Goal: Information Seeking & Learning: Learn about a topic

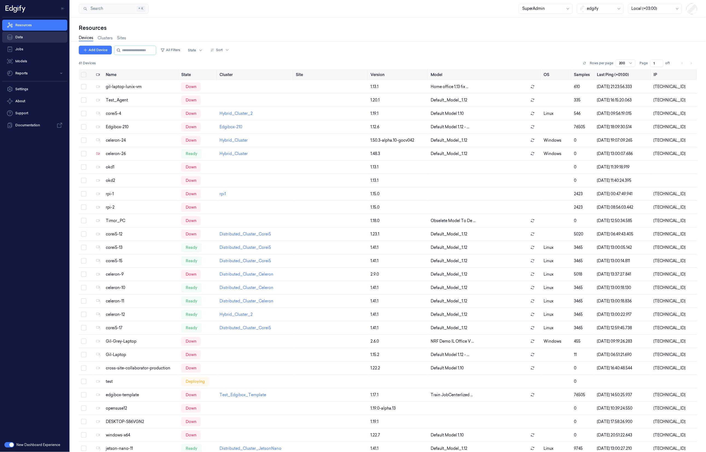
click at [26, 34] on link "Data" at bounding box center [34, 37] width 65 height 11
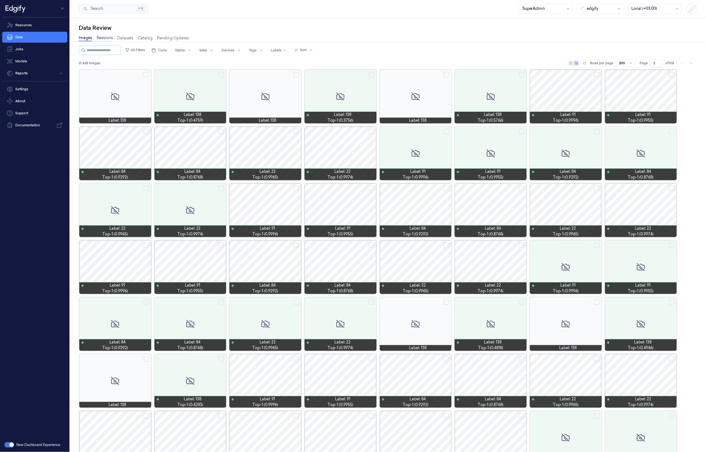
click at [106, 40] on link "Sessions" at bounding box center [104, 38] width 16 height 6
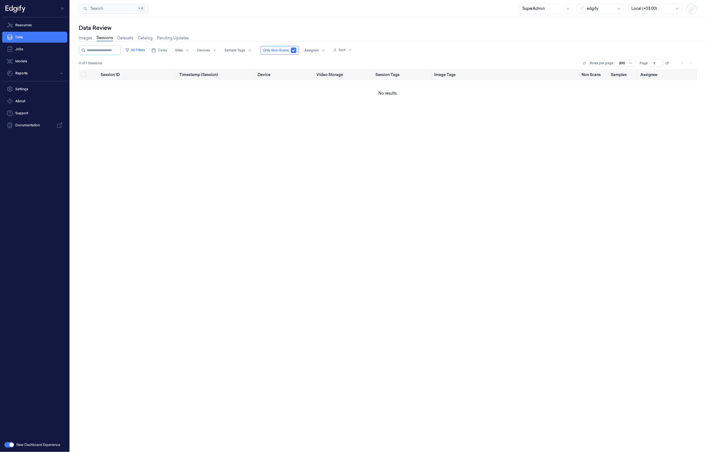
click at [604, 13] on div "edgify" at bounding box center [600, 8] width 27 height 9
type input "wa"
click at [607, 20] on div "waitrose" at bounding box center [600, 20] width 40 height 6
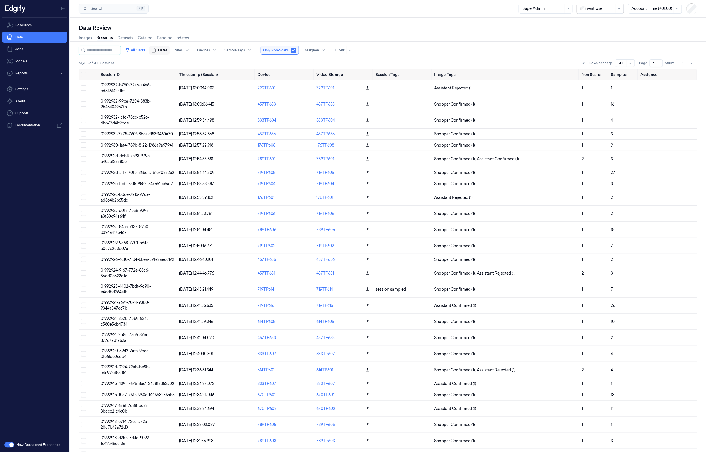
click at [167, 52] on span "Dates" at bounding box center [162, 50] width 9 height 5
click at [172, 84] on button "1" at bounding box center [172, 83] width 9 height 9
click at [197, 84] on button "4" at bounding box center [198, 83] width 9 height 9
type input "[DATE] 00:00:00 - [DATE] 23:59:59"
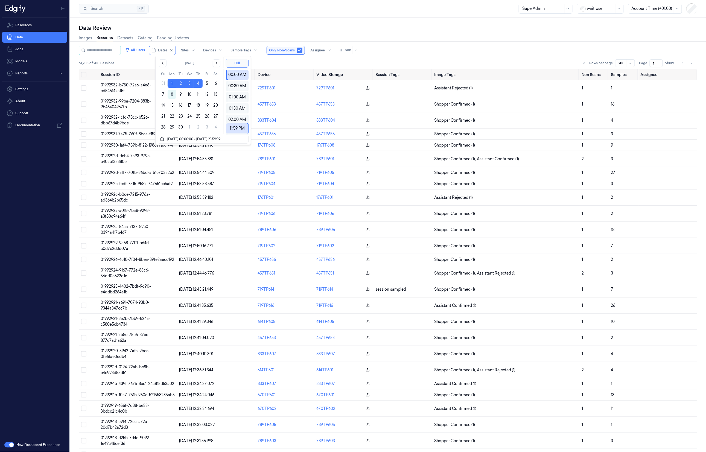
click at [287, 22] on div "Data Review Images Sessions Datasets Catalog Pending Updates All Filters Dates …" at bounding box center [388, 234] width 636 height 434
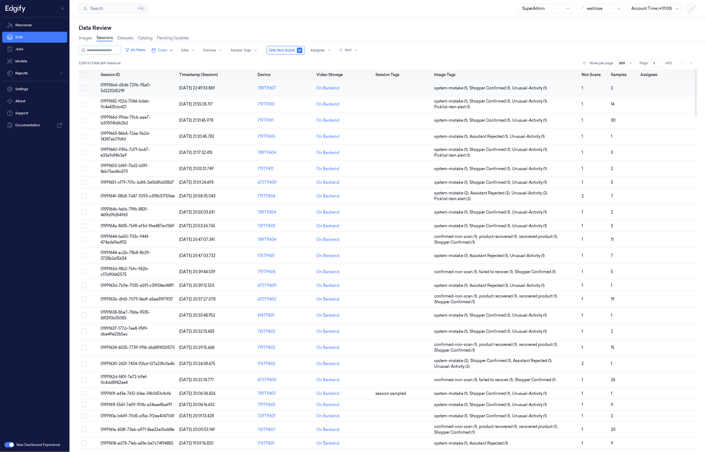
click at [147, 86] on span "019916b4-d3d6-729b-95a0-5d22326521ff" at bounding box center [126, 88] width 50 height 11
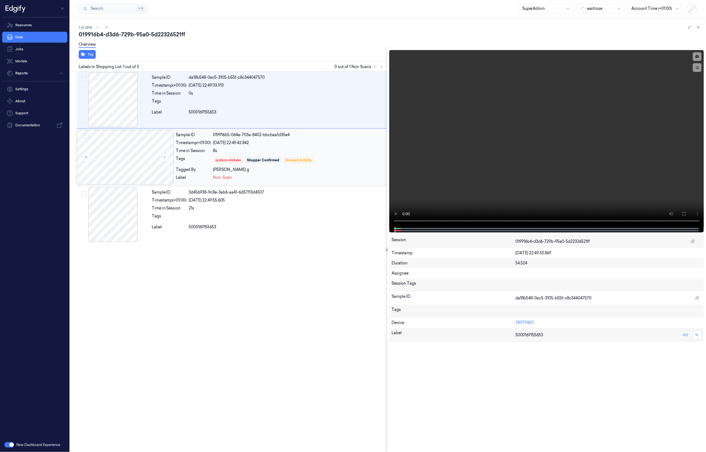
click at [361, 145] on div "[DATE] 22:49:42.842" at bounding box center [299, 143] width 172 height 6
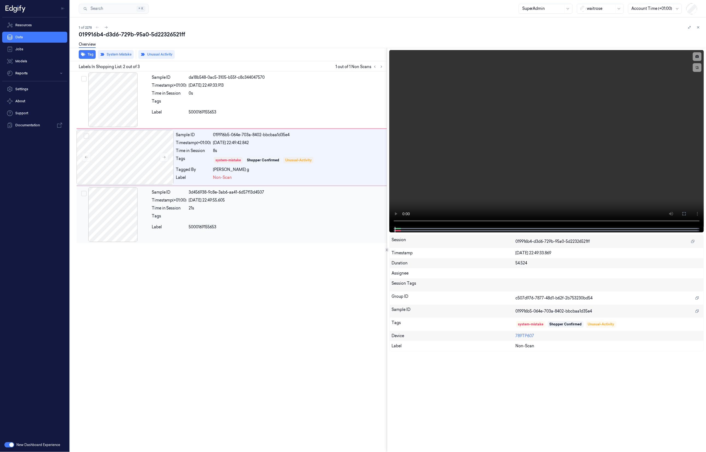
click at [302, 215] on div at bounding box center [287, 217] width 196 height 9
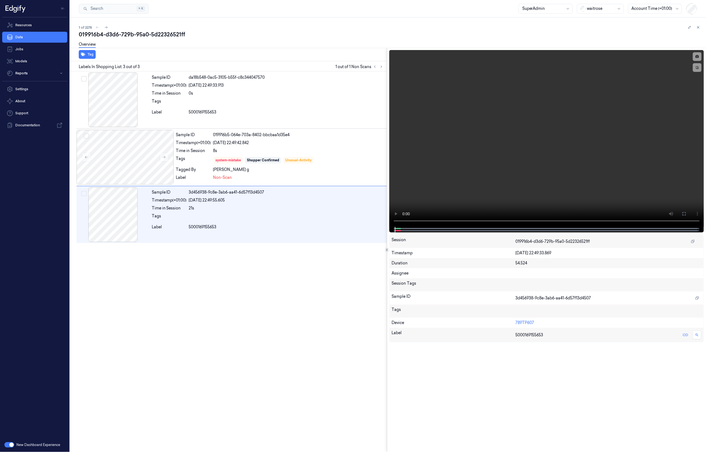
click at [8, 445] on button "button" at bounding box center [9, 444] width 10 height 5
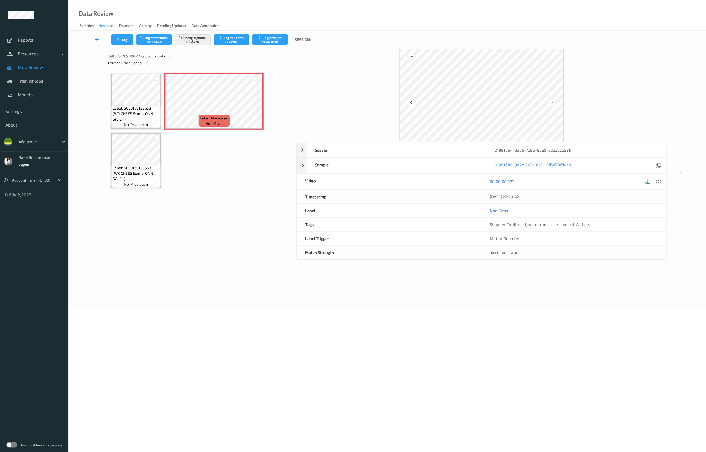
click at [411, 56] on icon at bounding box center [411, 56] width 5 height 5
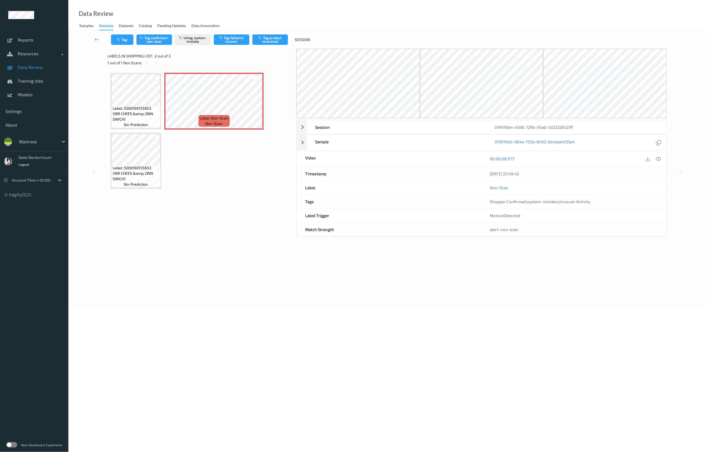
click at [13, 444] on label at bounding box center [11, 444] width 11 height 5
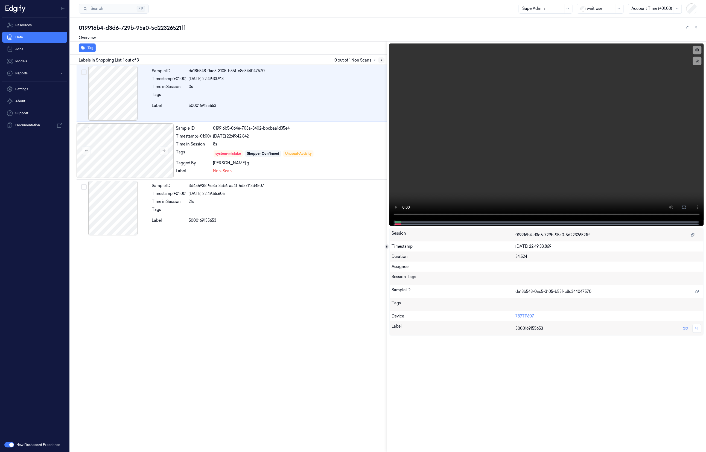
click at [382, 60] on icon at bounding box center [381, 60] width 4 height 4
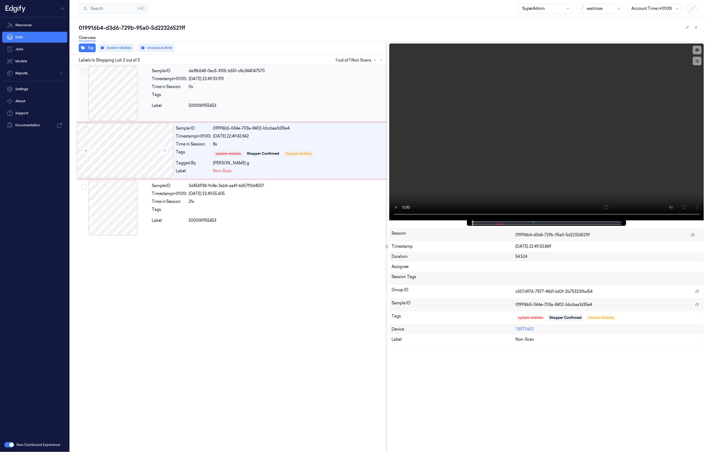
click at [283, 93] on div at bounding box center [287, 96] width 196 height 9
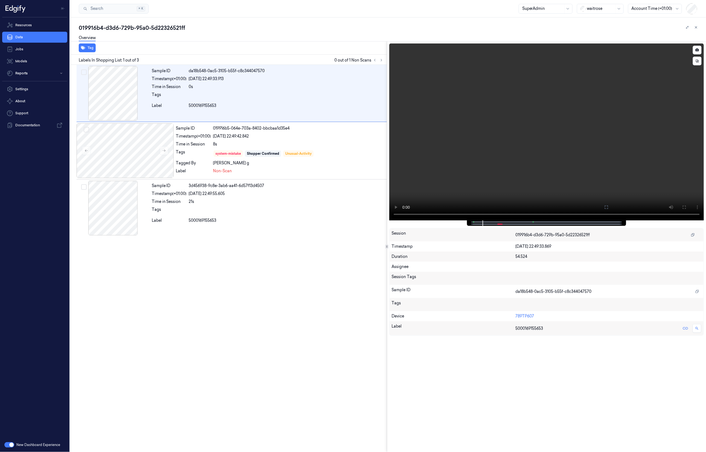
click at [473, 222] on span at bounding box center [473, 222] width 1 height 3
click at [34, 40] on link "Data" at bounding box center [34, 37] width 65 height 11
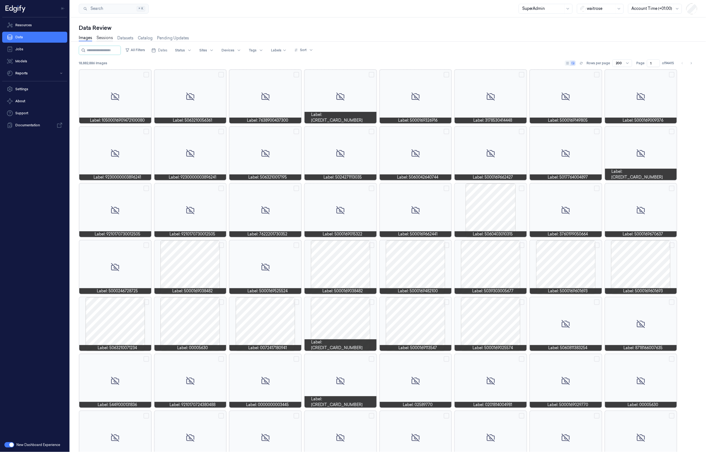
click at [106, 38] on link "Sessions" at bounding box center [104, 38] width 16 height 6
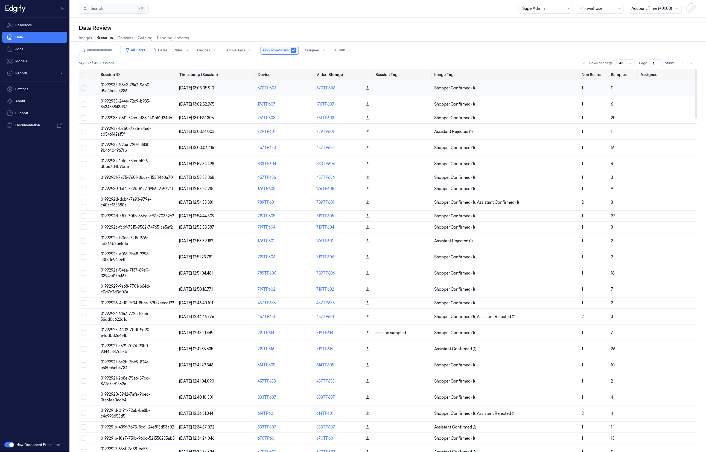
click at [141, 94] on td "01992935-56e2-78a2-9eb0-d9a4beca4236" at bounding box center [137, 88] width 78 height 16
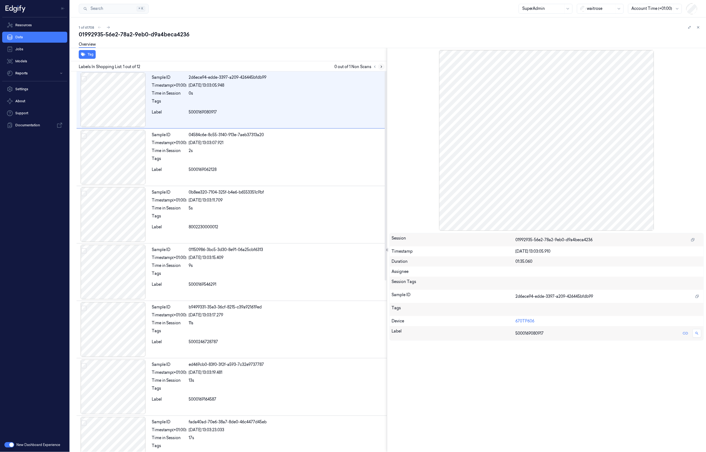
click at [381, 68] on icon at bounding box center [381, 67] width 4 height 4
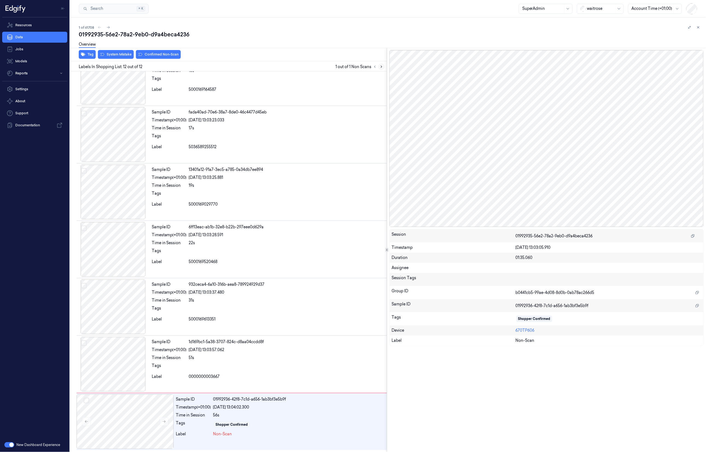
scroll to position [312, 0]
click at [381, 68] on icon at bounding box center [381, 67] width 4 height 4
click at [111, 28] on button at bounding box center [108, 27] width 7 height 7
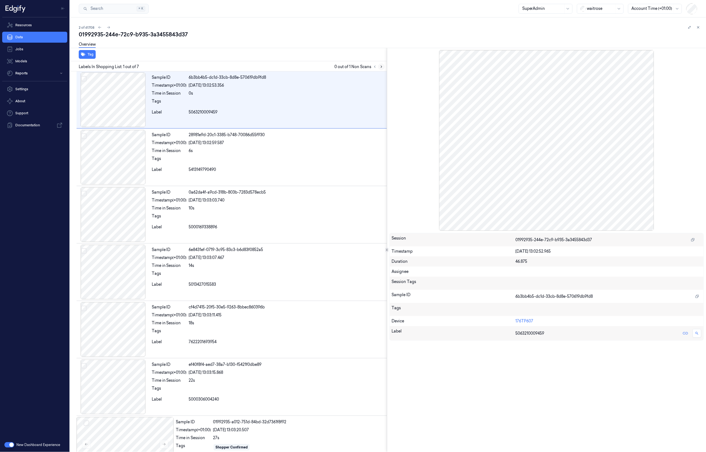
click at [380, 69] on button at bounding box center [381, 66] width 7 height 7
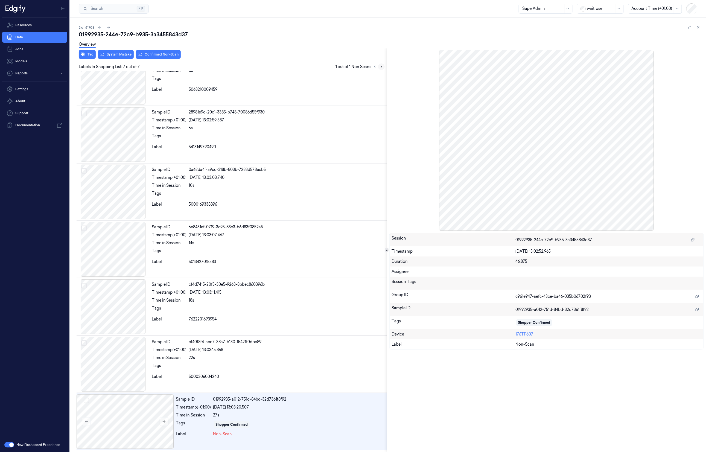
scroll to position [24, 0]
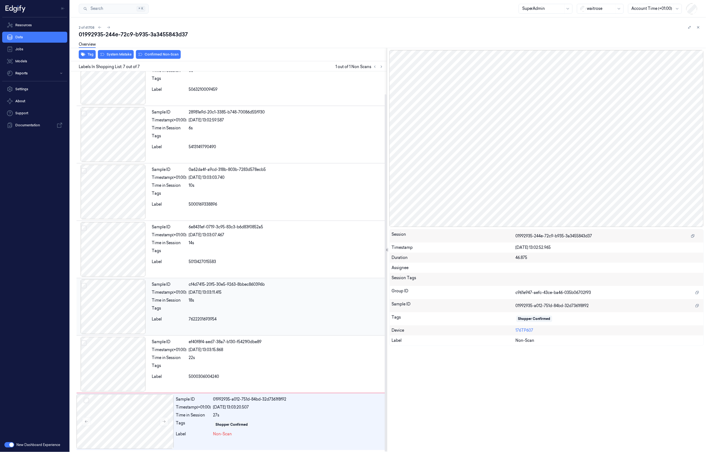
click at [289, 320] on div "7622201693954" at bounding box center [287, 319] width 196 height 6
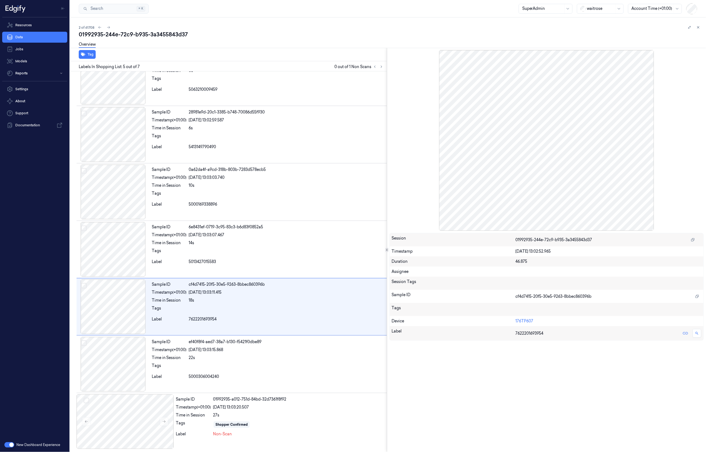
click at [516, 179] on div at bounding box center [546, 140] width 315 height 181
click at [101, 27] on icon at bounding box center [99, 27] width 3 height 2
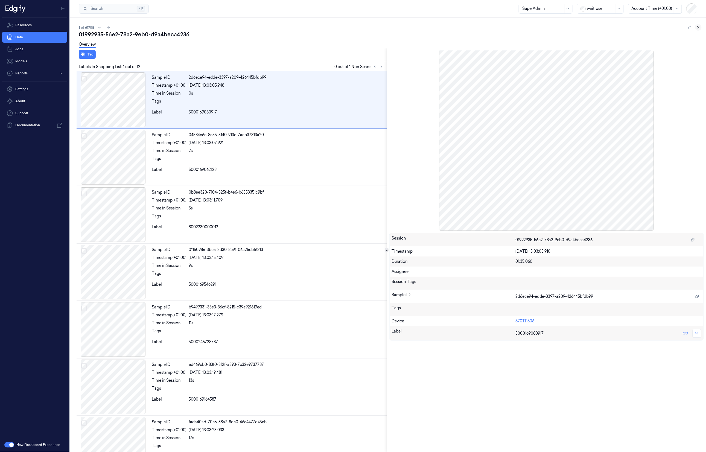
click at [698, 30] on button at bounding box center [698, 27] width 7 height 7
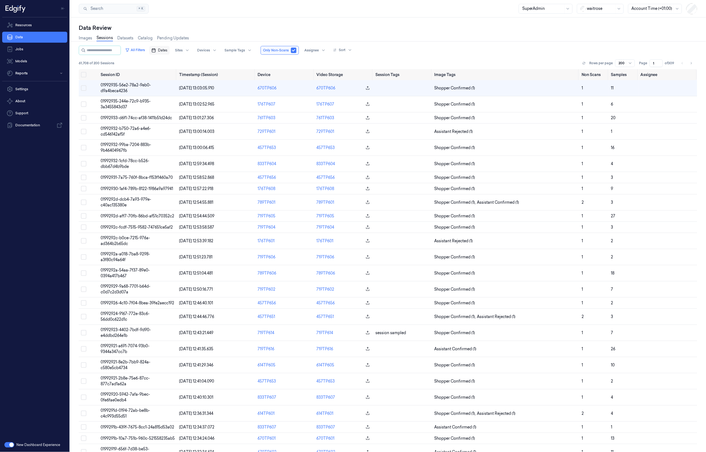
click at [167, 51] on span "Dates" at bounding box center [162, 50] width 9 height 5
click at [171, 83] on button "1" at bounding box center [172, 83] width 9 height 9
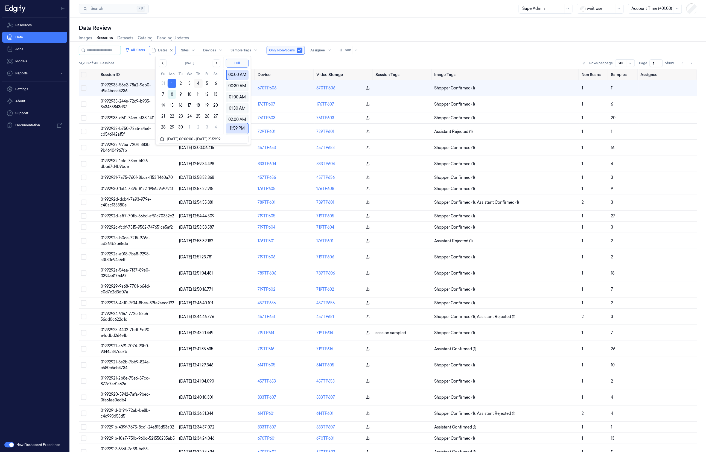
click at [197, 82] on button "4" at bounding box center [198, 83] width 9 height 9
type input "[DATE] 00:00:00 - [DATE] 23:59:59"
click at [263, 29] on div "Data Review" at bounding box center [388, 28] width 618 height 8
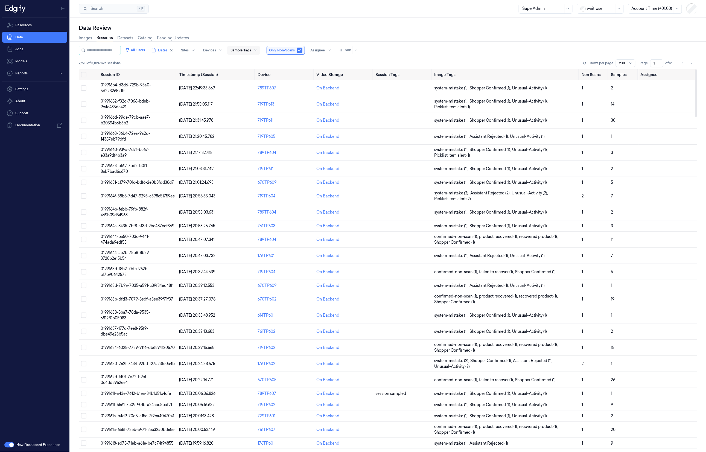
click at [243, 50] on div at bounding box center [240, 50] width 21 height 5
click at [265, 122] on div "product recovered" at bounding box center [253, 122] width 34 height 6
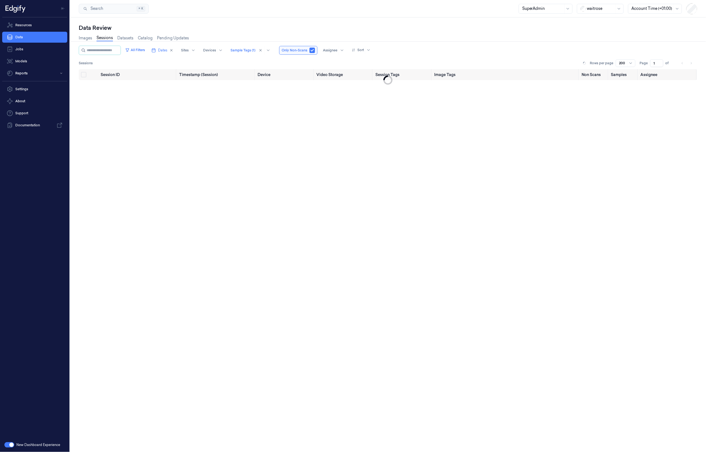
click at [430, 42] on div "Images Sessions Datasets Catalog Pending Updates" at bounding box center [388, 39] width 618 height 14
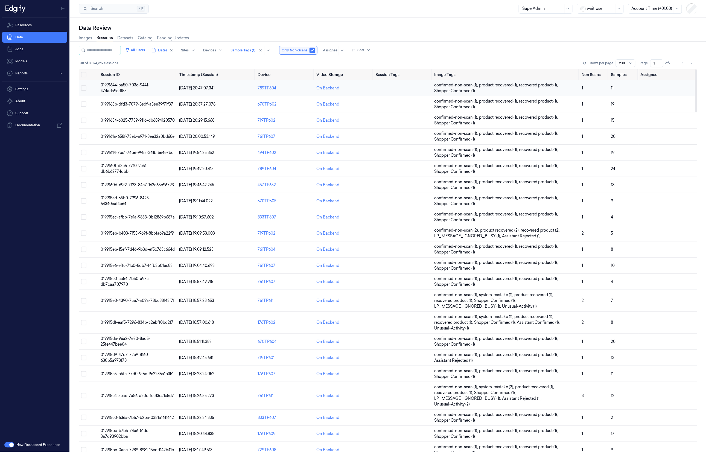
click at [118, 89] on span "01991644-ba50-703c-9441-474ada9edf55" at bounding box center [125, 88] width 49 height 11
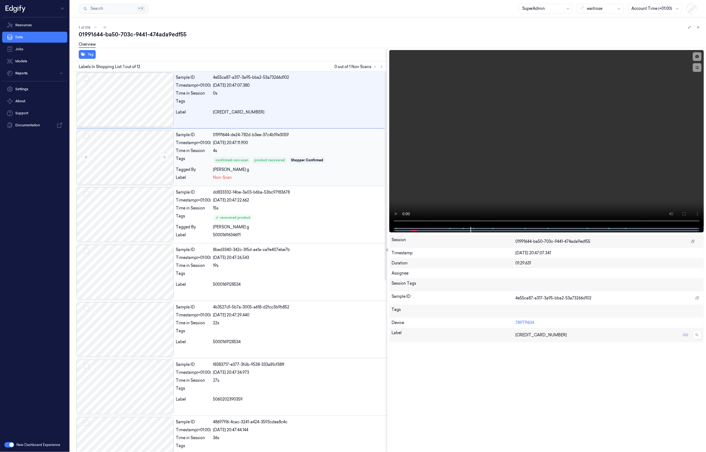
click at [335, 147] on div "Sample ID 01991644-de24-782d-b3ee-37c4b19e3059 Timestamp (+01:00) 04/09/2025 20…" at bounding box center [280, 157] width 213 height 55
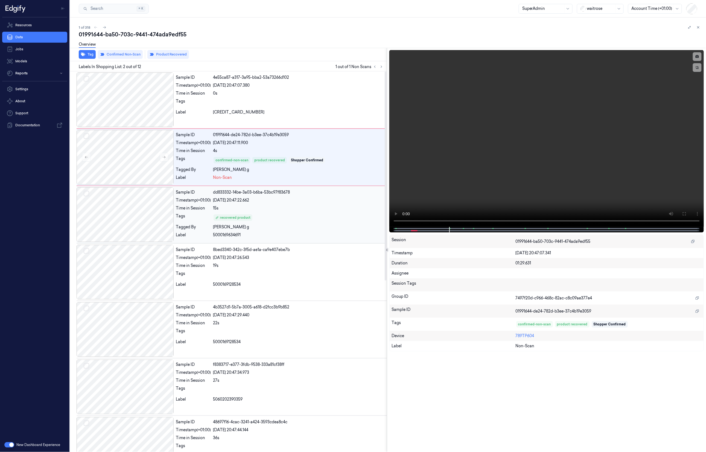
click at [304, 208] on div "15s" at bounding box center [299, 208] width 172 height 6
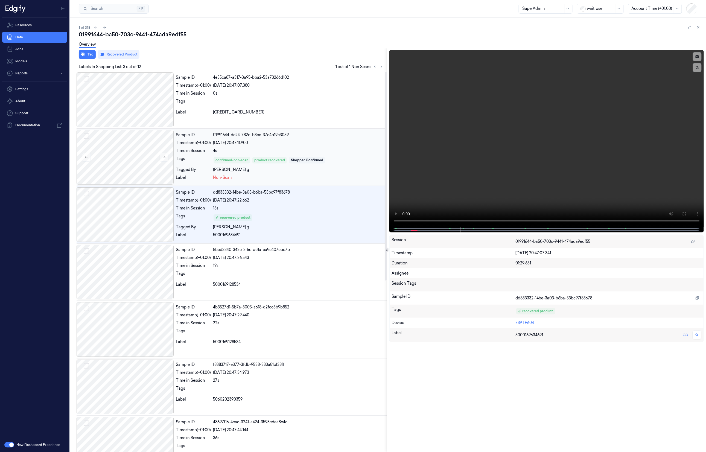
click at [315, 148] on div "4s" at bounding box center [299, 151] width 172 height 6
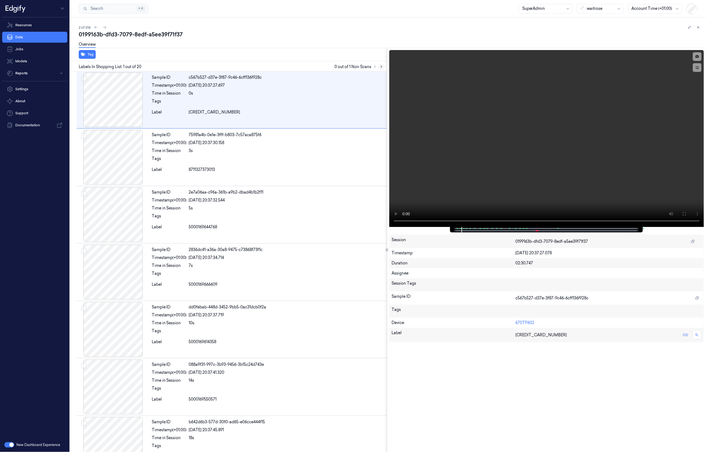
click at [382, 68] on icon at bounding box center [381, 67] width 4 height 4
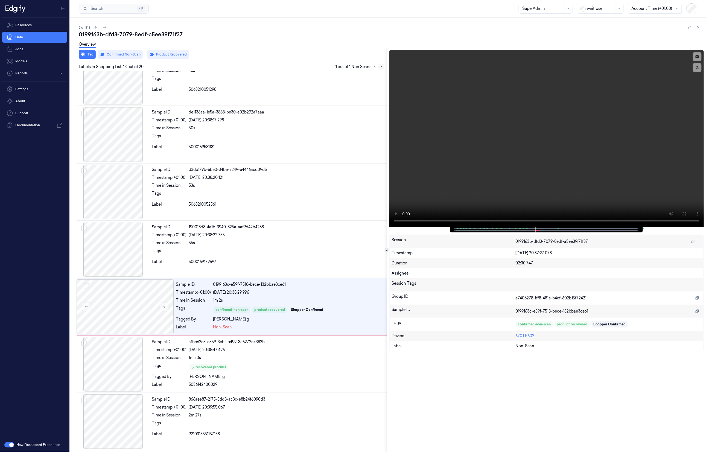
scroll to position [773, 0]
click at [282, 253] on div at bounding box center [287, 252] width 196 height 9
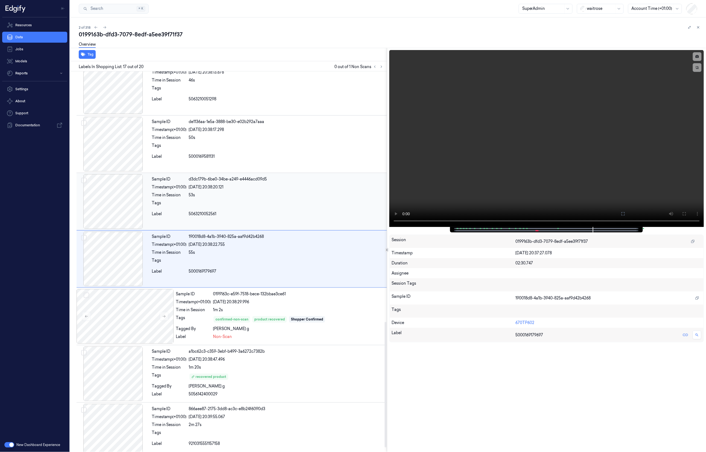
click at [267, 196] on div "53s" at bounding box center [287, 195] width 196 height 6
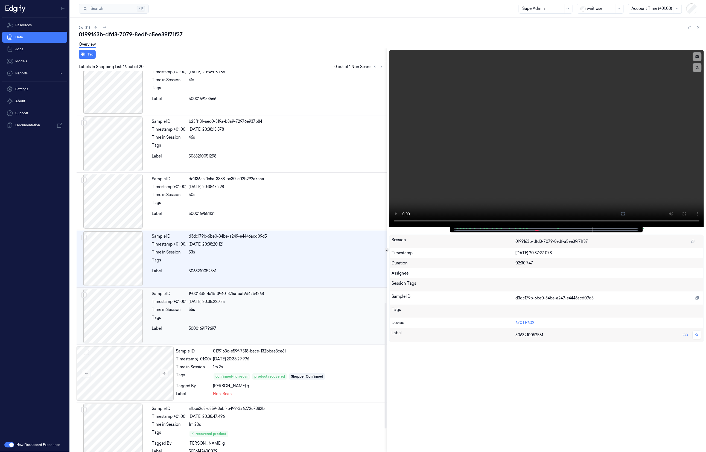
scroll to position [702, 0]
click at [313, 308] on div "Sample ID 190018d8-4a1b-3940-825a-aaf9d42b4268 Timestamp (+01:00) 04/09/2025 20…" at bounding box center [268, 316] width 237 height 55
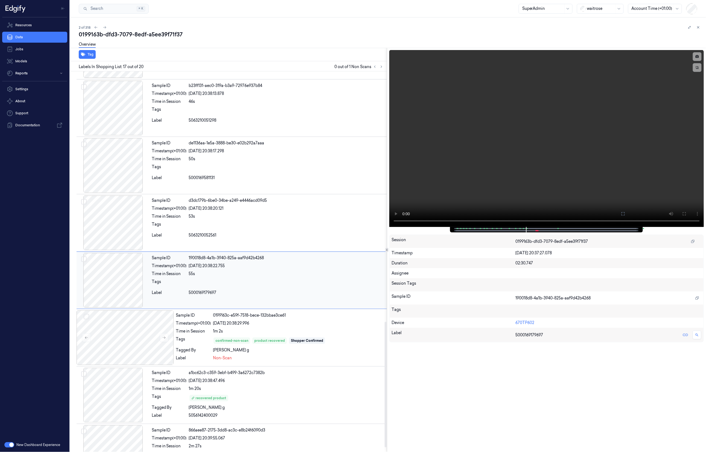
scroll to position [759, 0]
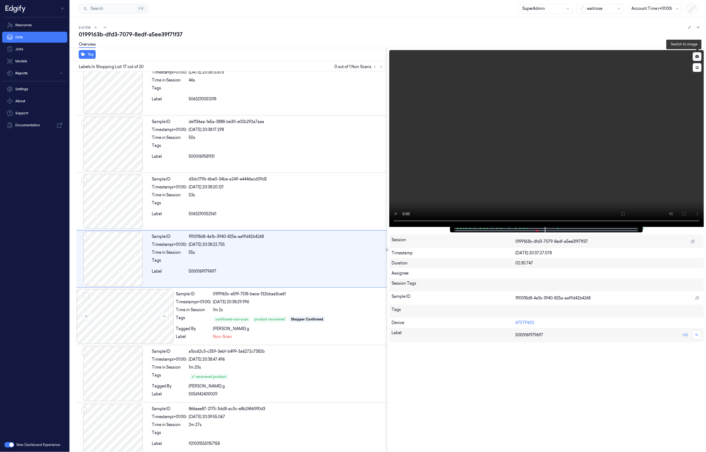
click at [697, 58] on button at bounding box center [697, 56] width 9 height 9
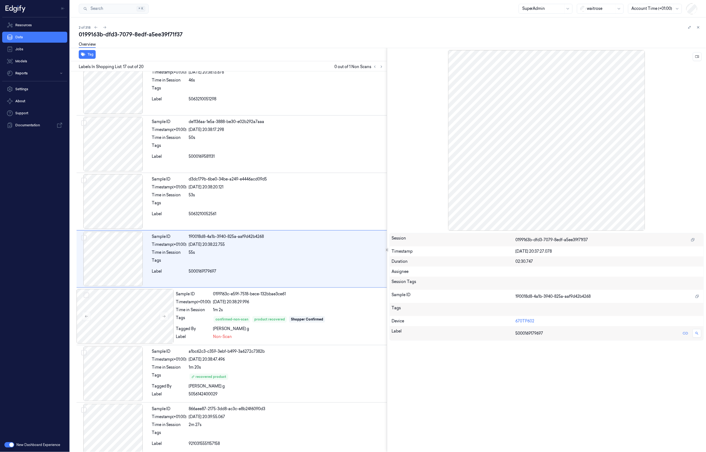
click at [524, 127] on div at bounding box center [546, 140] width 315 height 181
click at [317, 335] on div "Sample ID 0199163c-e59f-7518-bece-132bbae3ce61 Timestamp (+01:00) 04/09/2025 20…" at bounding box center [280, 316] width 213 height 55
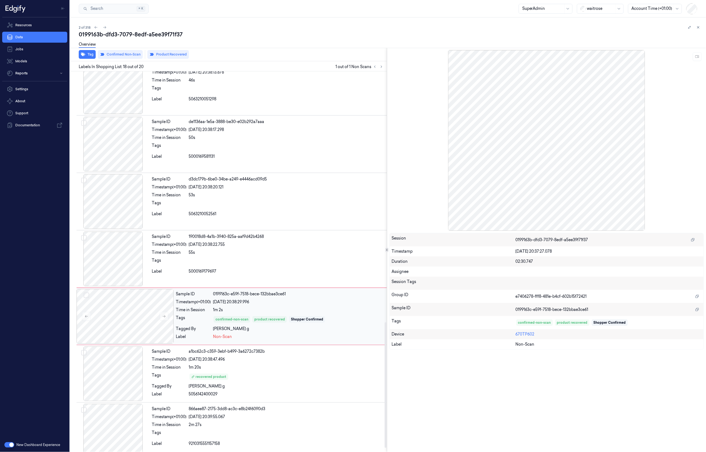
scroll to position [773, 0]
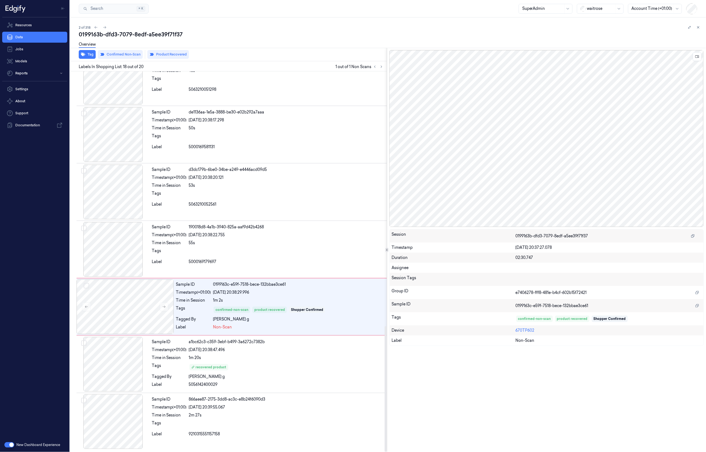
click at [461, 158] on div at bounding box center [546, 138] width 315 height 177
click at [486, 155] on div at bounding box center [546, 138] width 315 height 177
click at [699, 57] on icon at bounding box center [697, 56] width 4 height 2
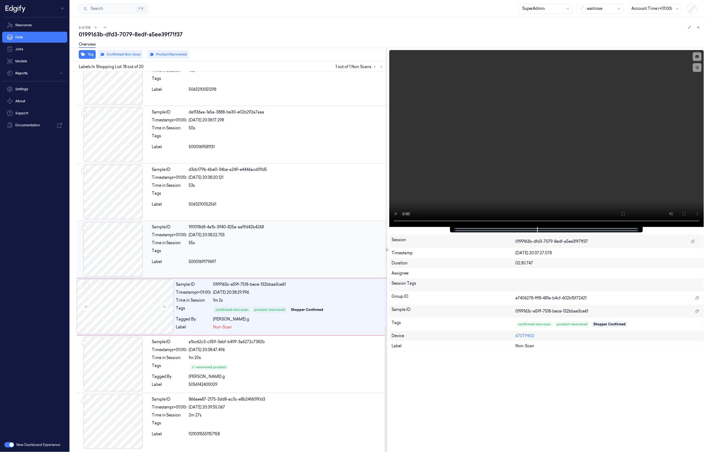
click at [247, 238] on div "Sample ID 190018d8-4a1b-3940-825a-aaf9d42b4268 Timestamp (+01:00) 04/09/2025 20…" at bounding box center [268, 249] width 237 height 55
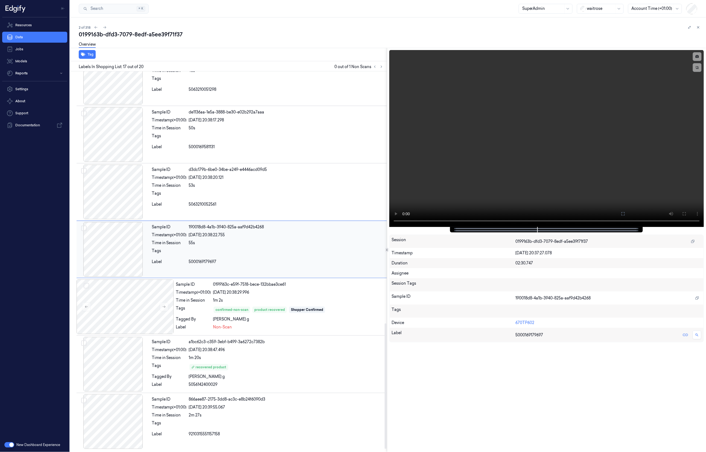
scroll to position [759, 0]
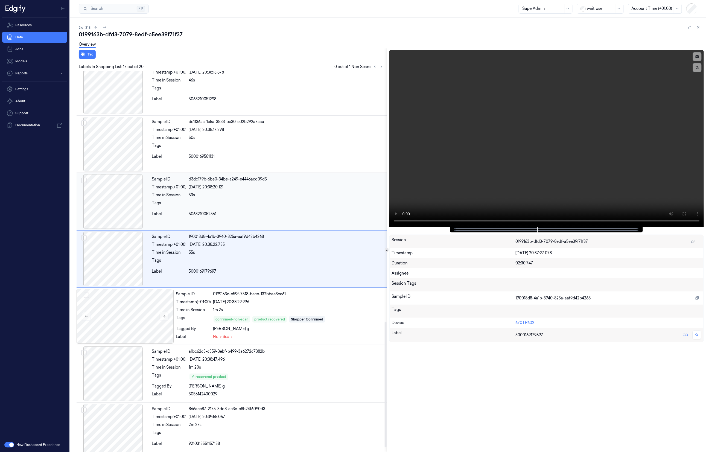
click at [282, 207] on div at bounding box center [287, 204] width 196 height 9
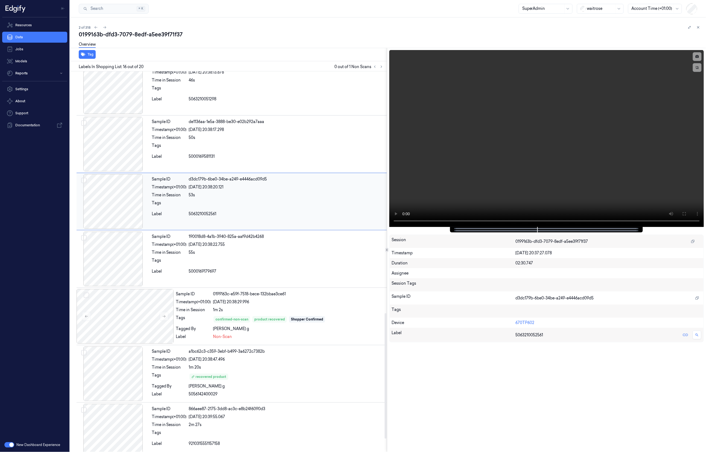
scroll to position [702, 0]
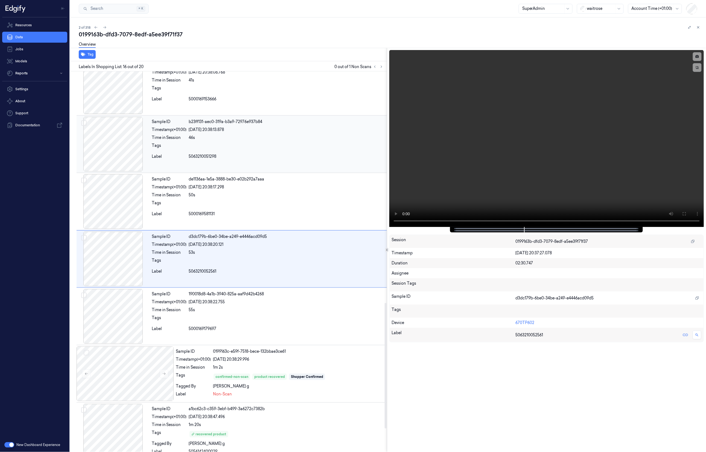
click at [283, 168] on div "Sample ID b23ff131-aec0-319a-b3a9-72976e937b84 Timestamp (+01:00) 04/09/2025 20…" at bounding box center [268, 144] width 237 height 55
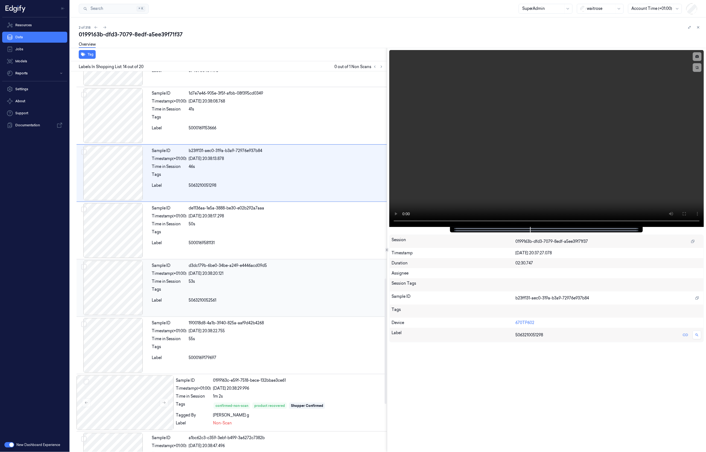
scroll to position [699, 0]
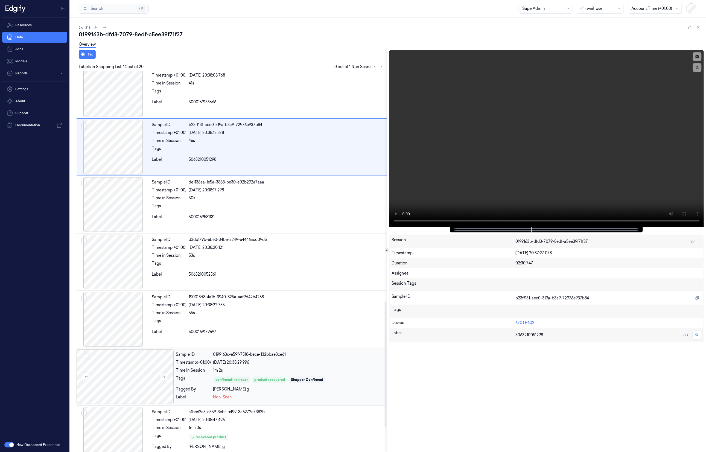
click at [327, 365] on div "04/09/2025 20:38:29.996" at bounding box center [299, 362] width 172 height 6
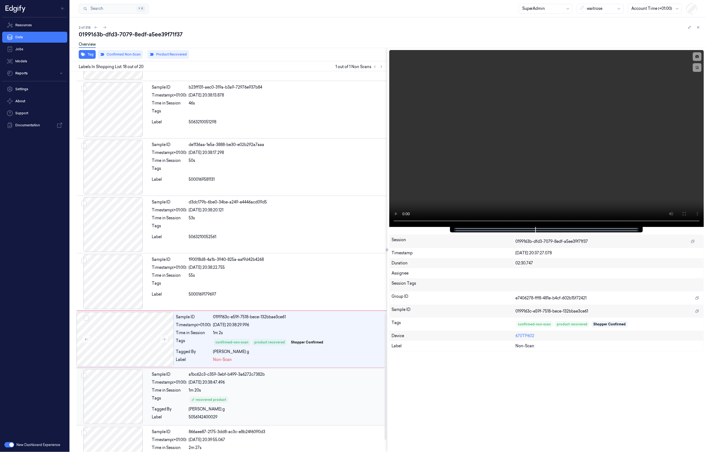
scroll to position [773, 0]
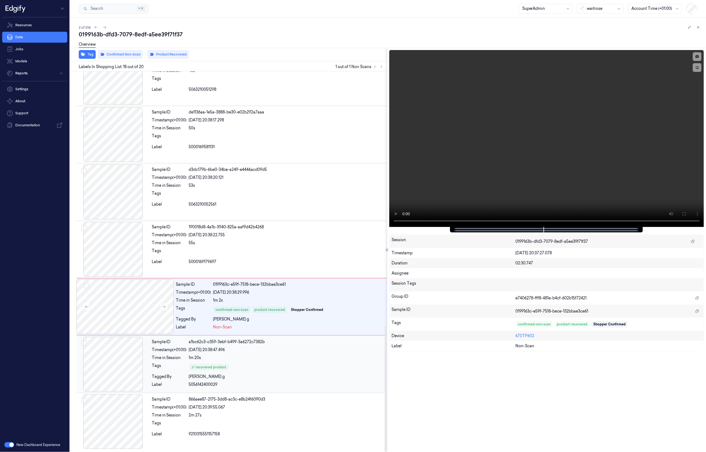
click at [312, 363] on div "recovered product" at bounding box center [287, 367] width 196 height 9
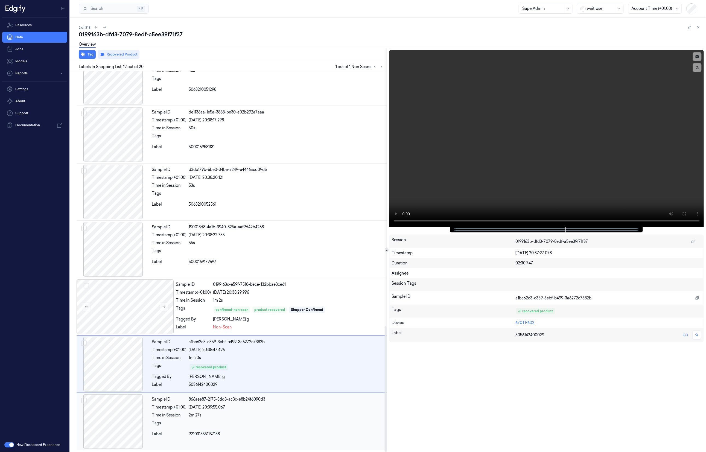
click at [274, 416] on div "2m 27s" at bounding box center [287, 415] width 196 height 6
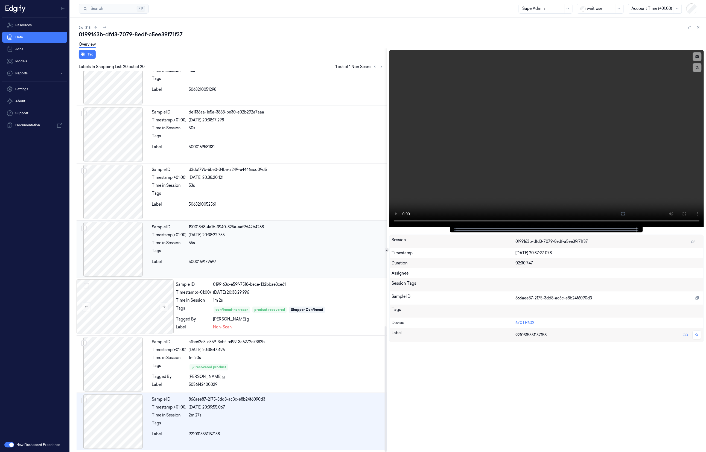
click at [286, 240] on div "55s" at bounding box center [287, 243] width 196 height 6
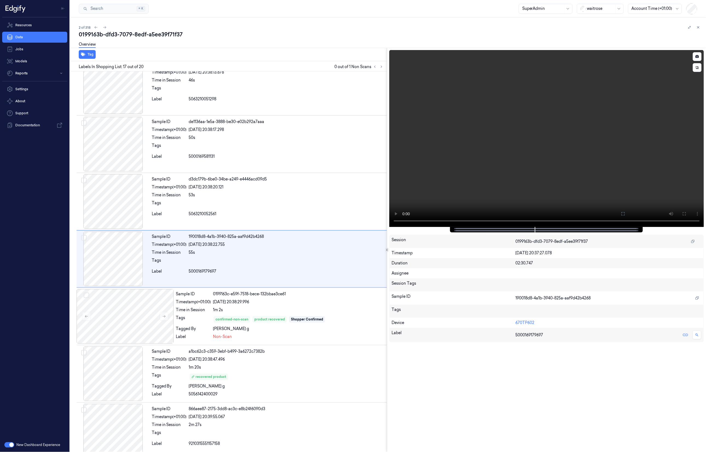
click at [671, 165] on div at bounding box center [546, 138] width 315 height 177
click at [354, 313] on div "1m 2s" at bounding box center [299, 310] width 172 height 6
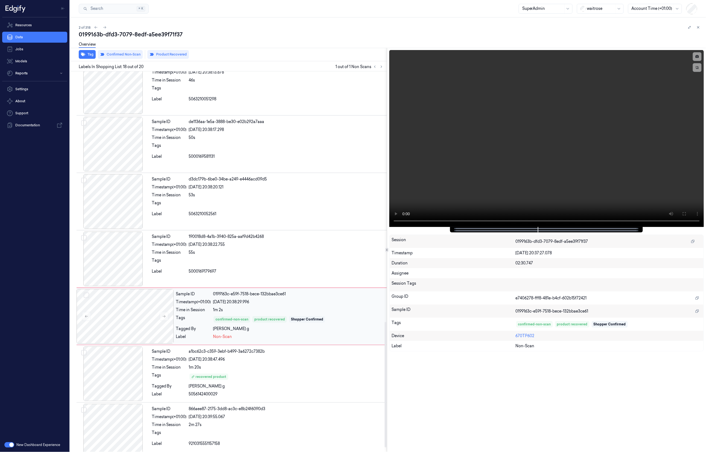
scroll to position [773, 0]
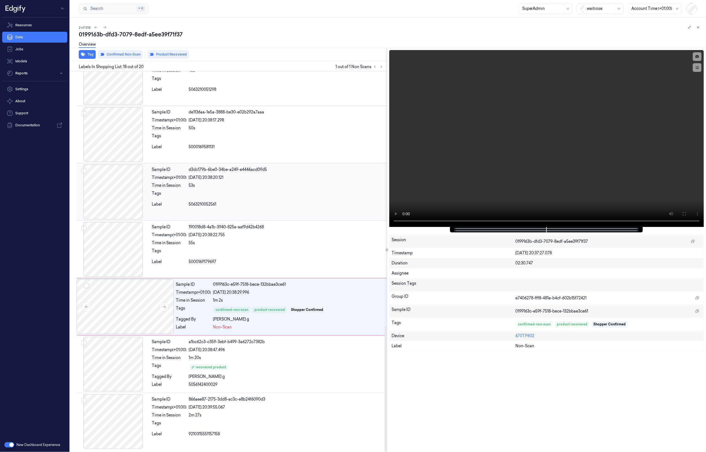
click at [300, 176] on div "04/09/2025 20:38:20.121" at bounding box center [287, 178] width 196 height 6
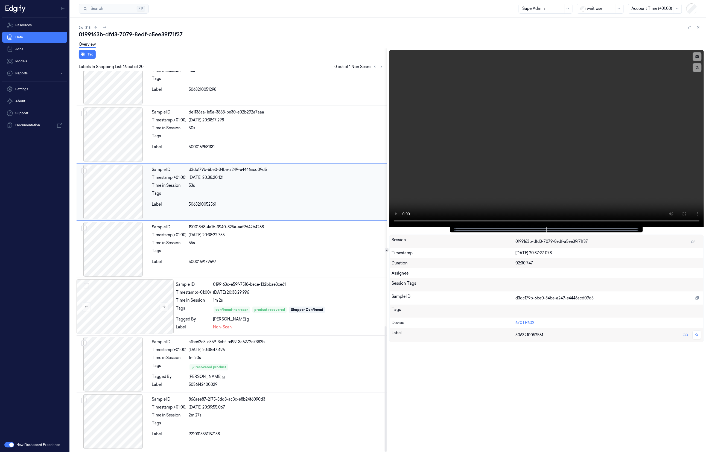
scroll to position [702, 0]
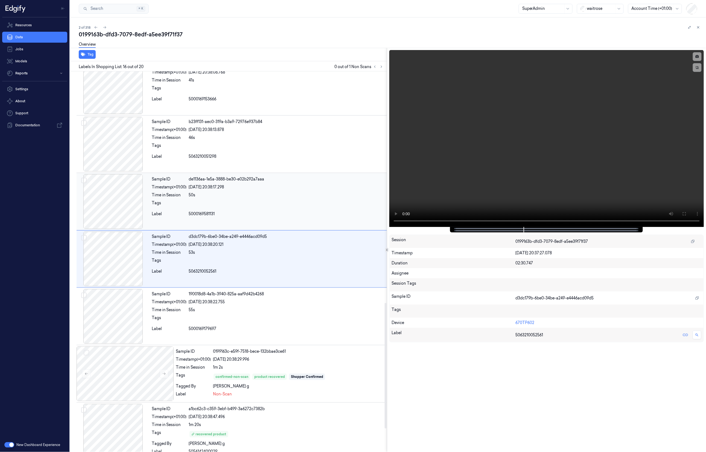
click at [282, 209] on div at bounding box center [287, 204] width 196 height 9
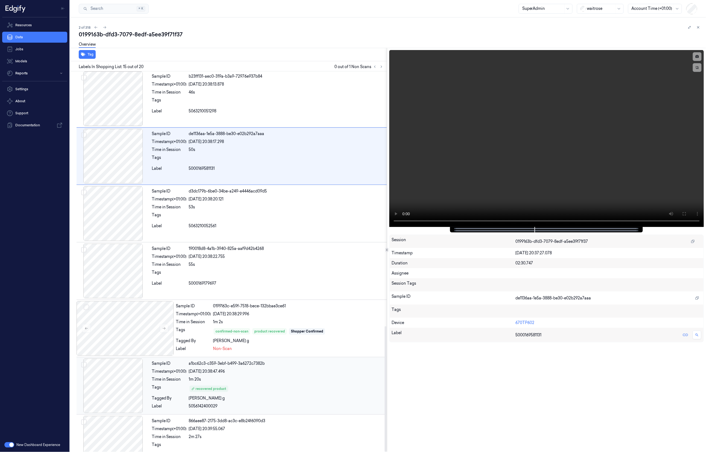
scroll to position [773, 0]
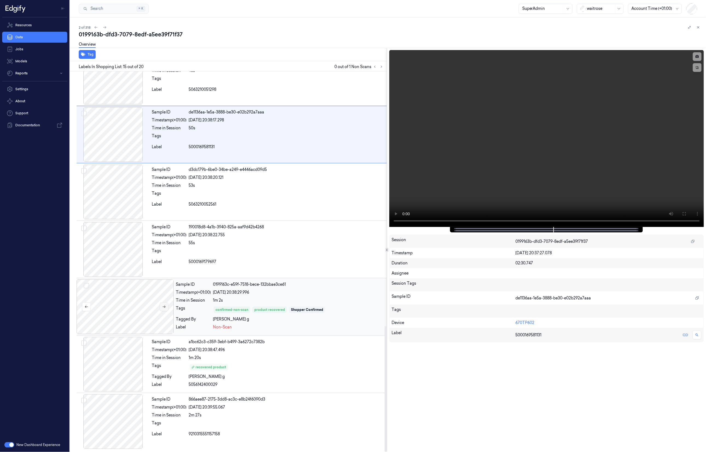
click at [165, 305] on icon at bounding box center [164, 307] width 4 height 4
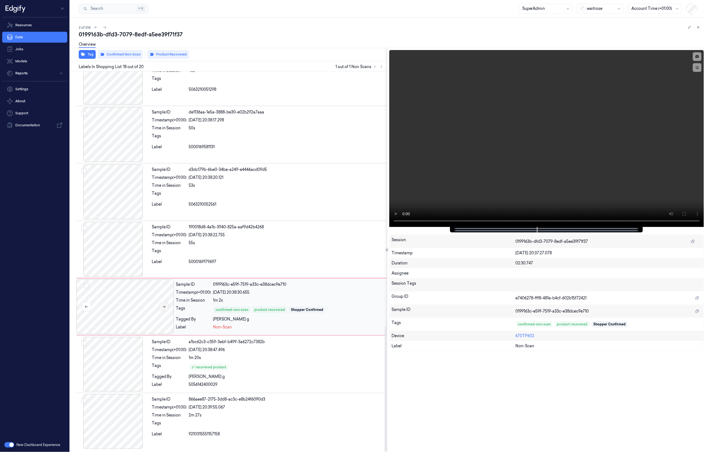
click at [165, 305] on icon at bounding box center [164, 307] width 4 height 4
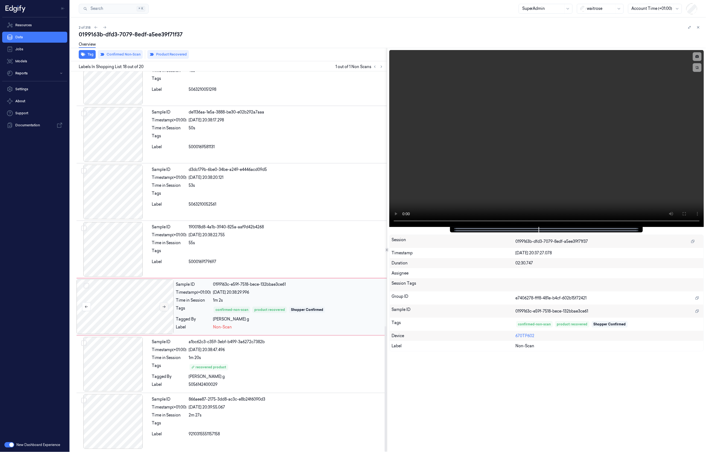
click at [165, 305] on icon at bounding box center [164, 307] width 4 height 4
click at [164, 307] on icon at bounding box center [164, 307] width 4 height 4
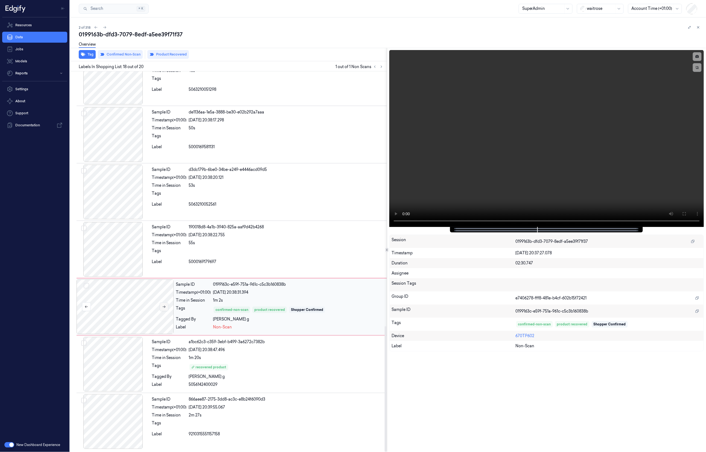
click at [164, 307] on icon at bounding box center [164, 307] width 4 height 4
click at [699, 59] on button at bounding box center [697, 56] width 9 height 9
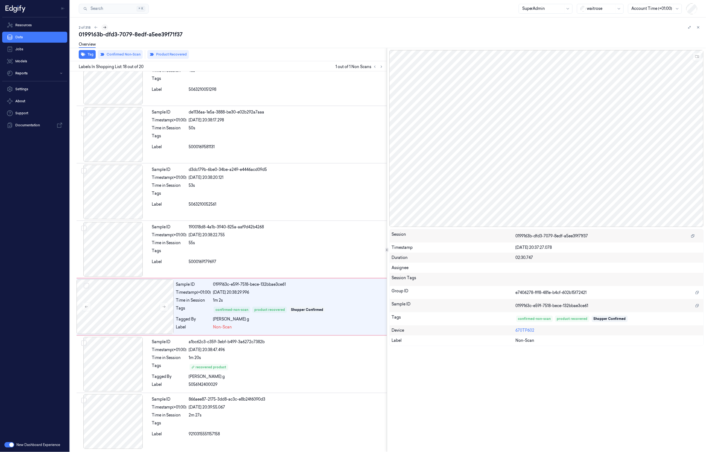
click at [106, 27] on icon at bounding box center [104, 27] width 3 height 2
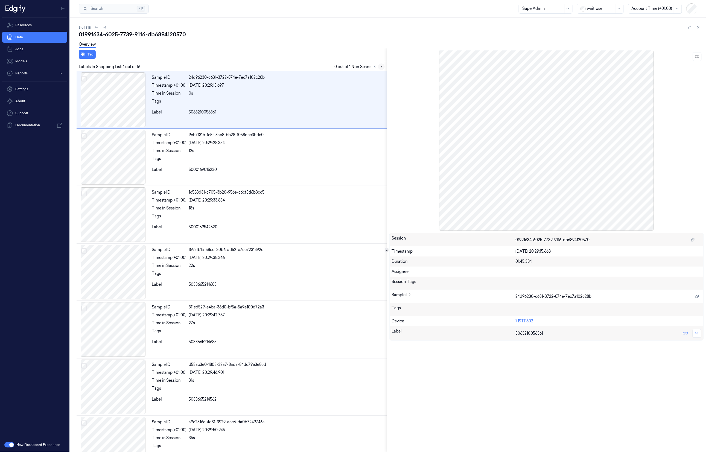
click at [382, 67] on icon at bounding box center [381, 67] width 4 height 4
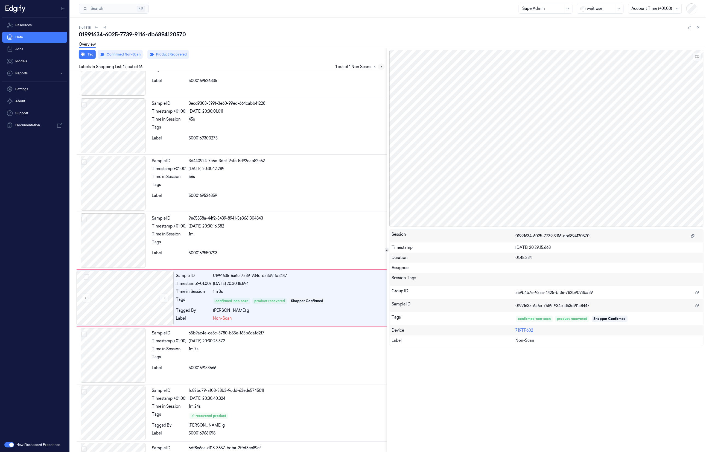
scroll to position [472, 0]
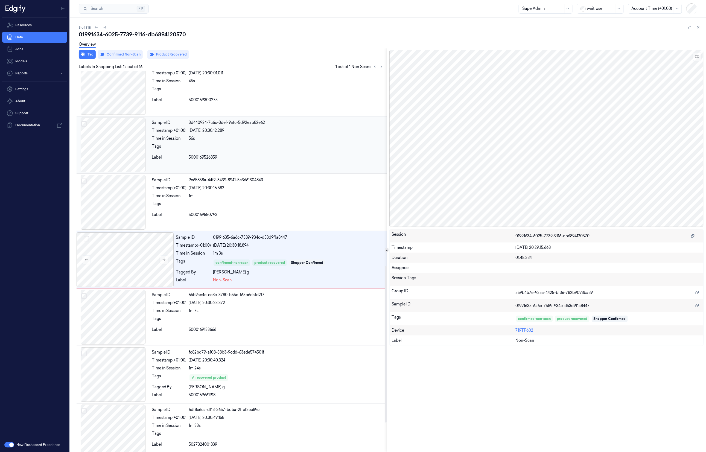
click at [323, 150] on div at bounding box center [287, 148] width 196 height 9
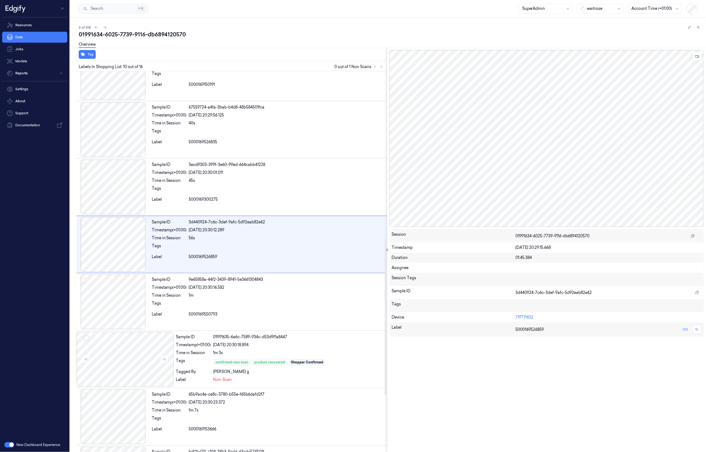
scroll to position [356, 0]
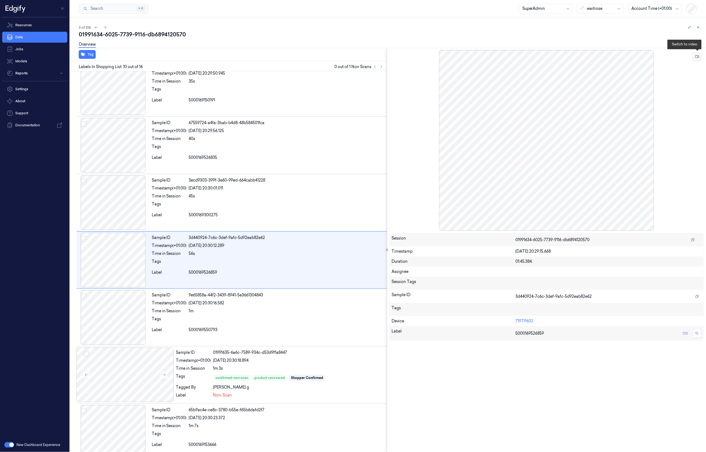
click at [699, 57] on button at bounding box center [697, 56] width 9 height 9
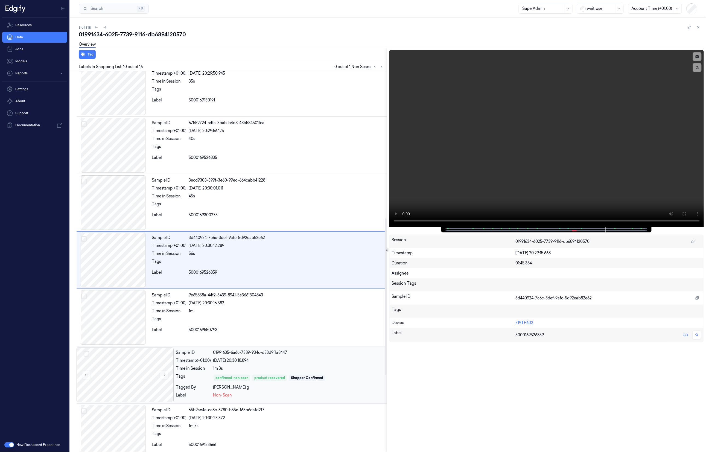
click at [348, 370] on div "1m 3s" at bounding box center [299, 368] width 172 height 6
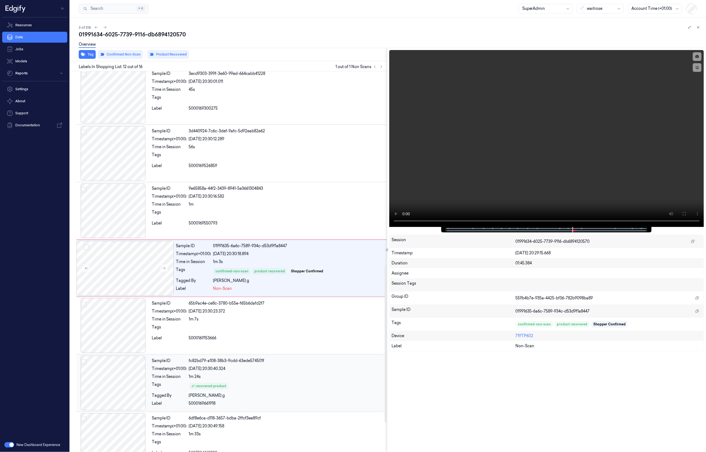
scroll to position [472, 0]
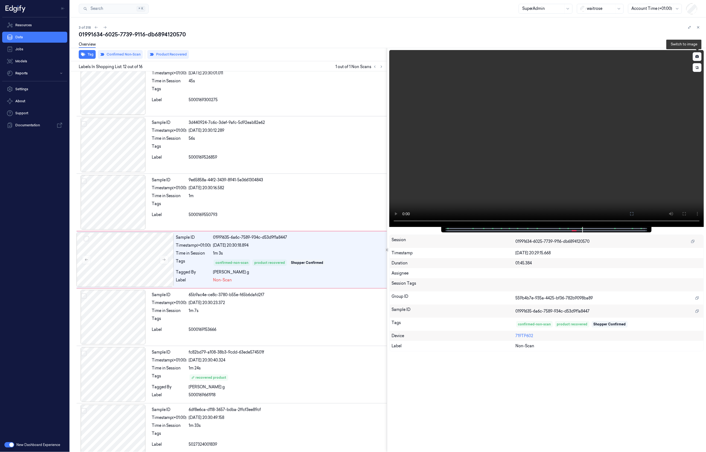
click at [700, 57] on button at bounding box center [697, 56] width 9 height 9
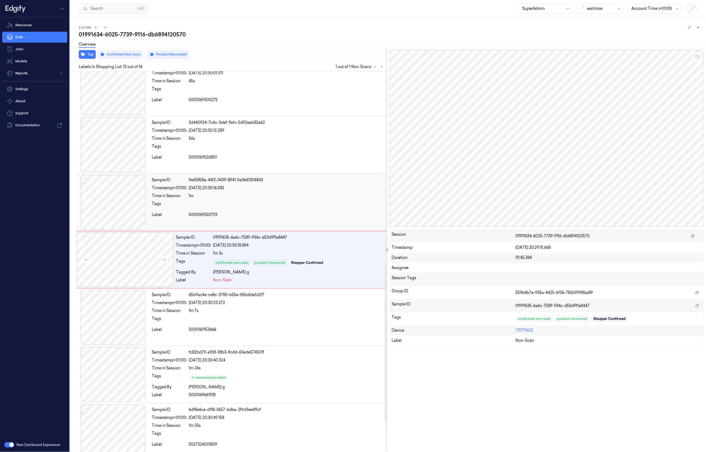
click at [283, 205] on div at bounding box center [287, 205] width 196 height 9
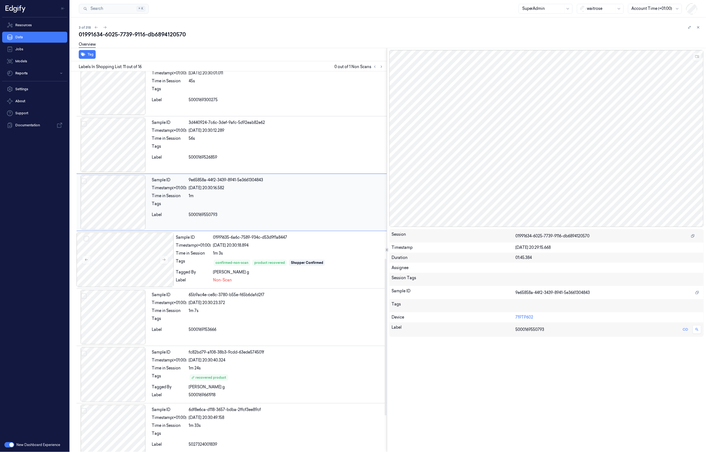
scroll to position [414, 0]
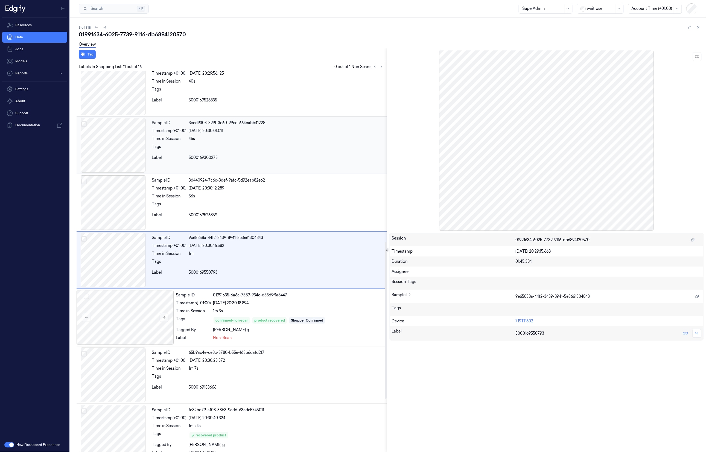
click at [282, 145] on div "Sample ID 3ecd9303-399f-3e60-99ed-664cabb41228 Timestamp (+01:00) 04/09/2025 20…" at bounding box center [268, 145] width 237 height 55
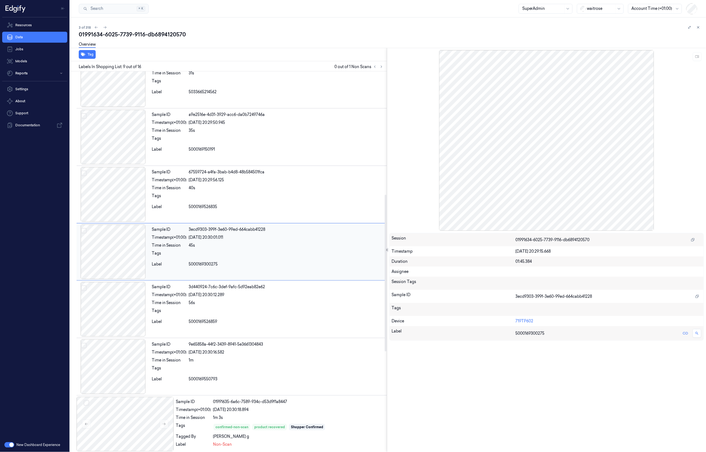
scroll to position [299, 0]
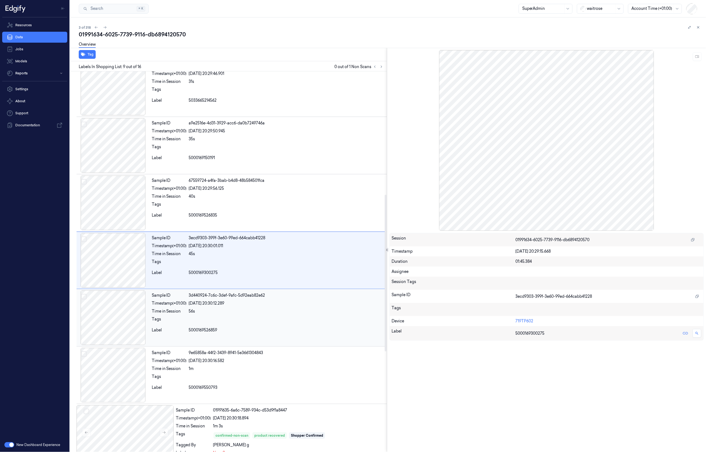
click at [262, 320] on div at bounding box center [287, 320] width 196 height 9
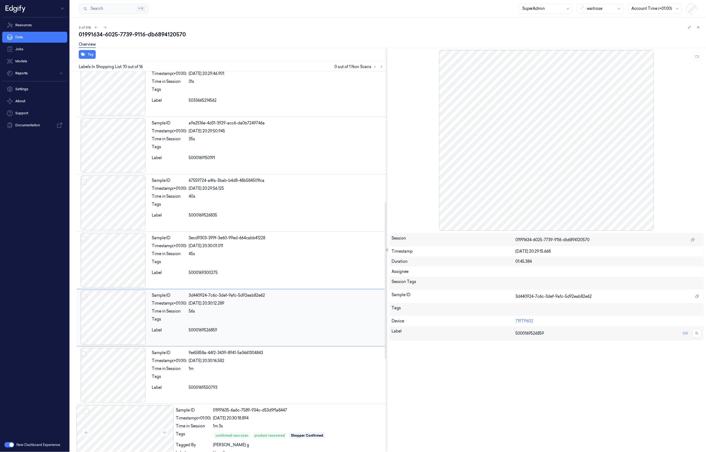
scroll to position [356, 0]
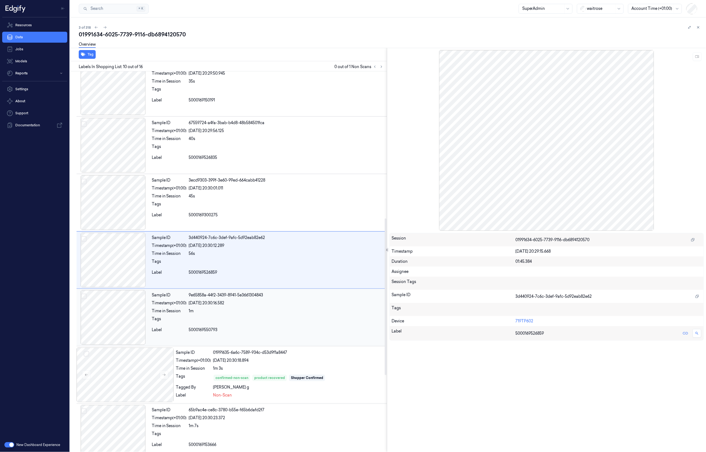
click at [298, 317] on div "Sample ID 9e65858a-44f2-3439-8941-5e3661304843 Timestamp (+01:00) 04/09/2025 20…" at bounding box center [268, 317] width 237 height 55
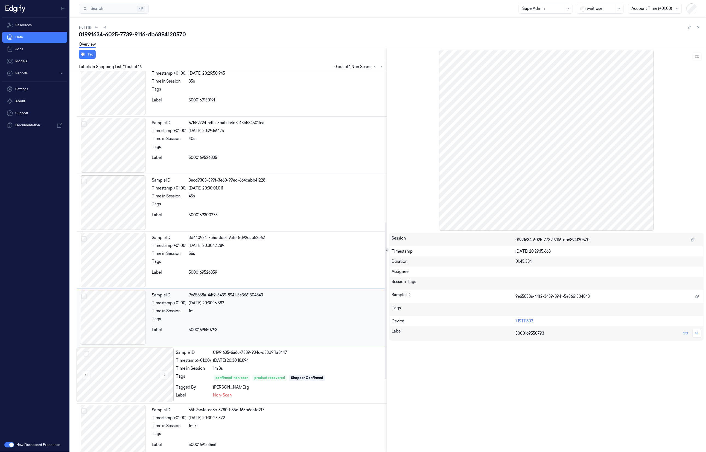
scroll to position [414, 0]
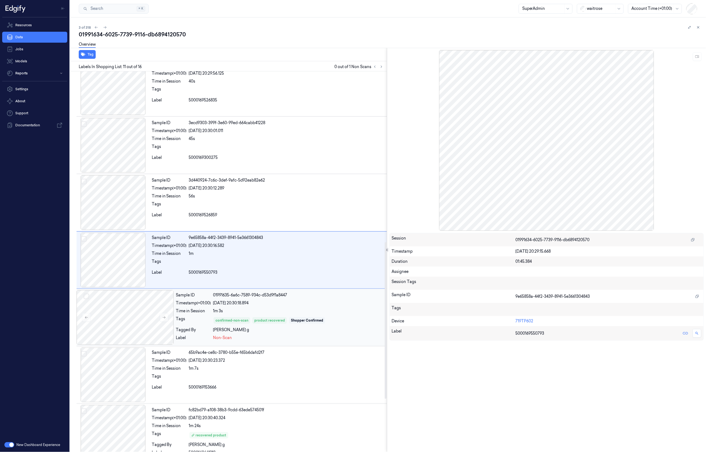
click at [349, 314] on div "1m 3s" at bounding box center [299, 311] width 172 height 6
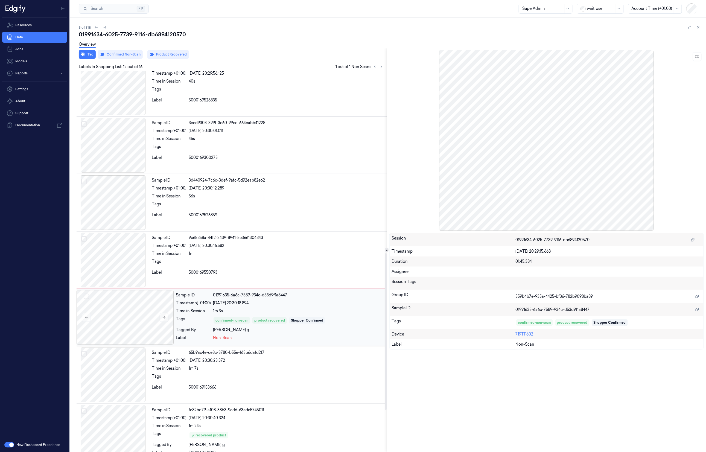
scroll to position [472, 0]
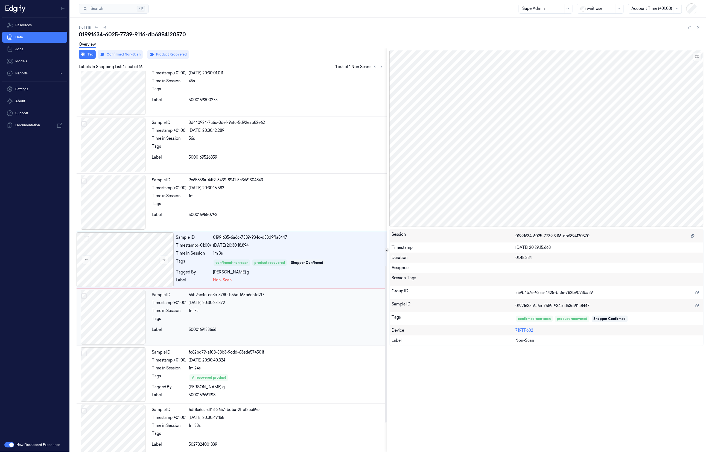
click at [341, 319] on div at bounding box center [287, 320] width 196 height 9
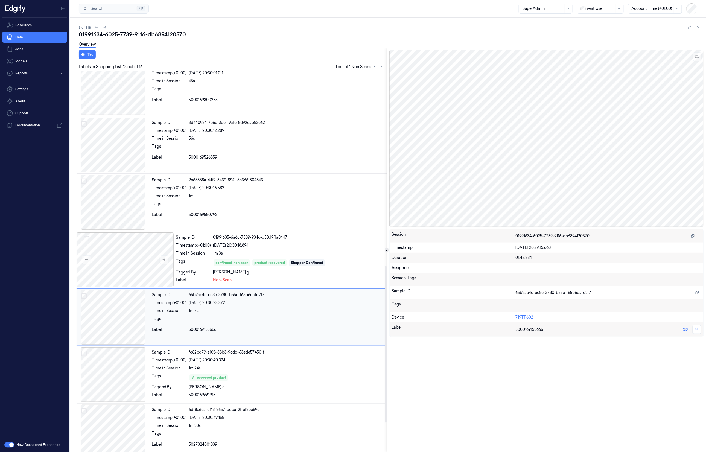
scroll to position [529, 0]
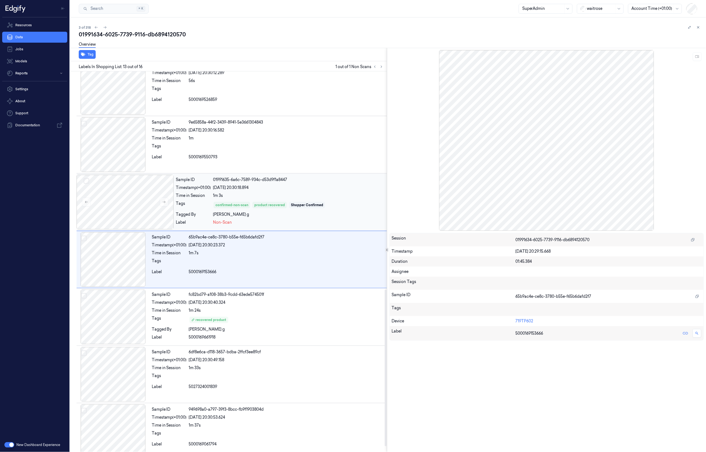
click at [323, 217] on div "[PERSON_NAME] g" at bounding box center [299, 215] width 172 height 6
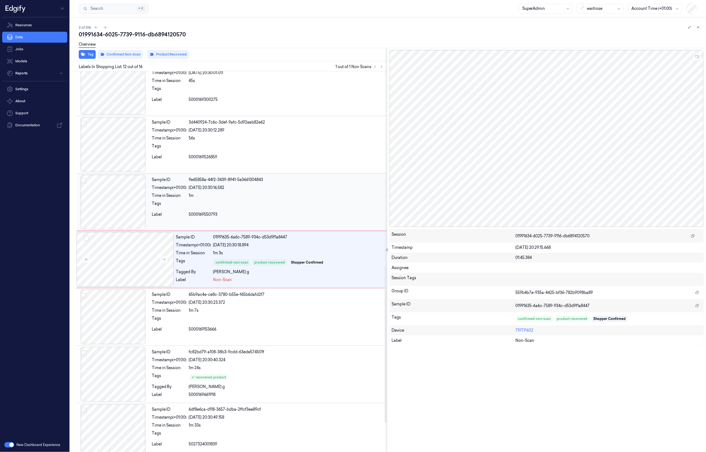
scroll to position [472, 0]
click at [316, 214] on div "5000169550793" at bounding box center [287, 215] width 196 height 6
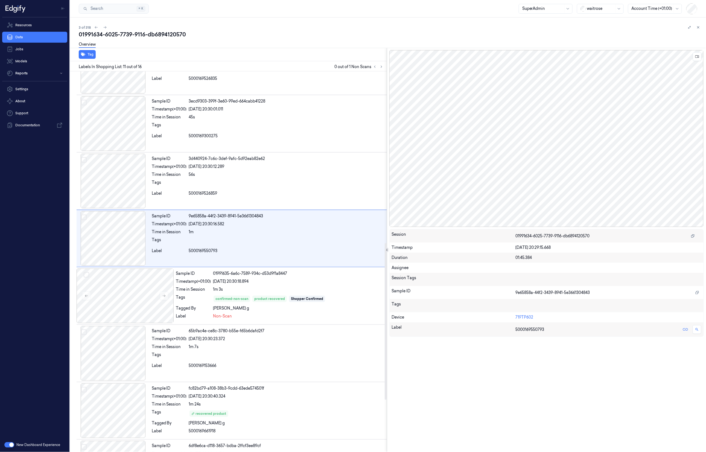
scroll to position [414, 0]
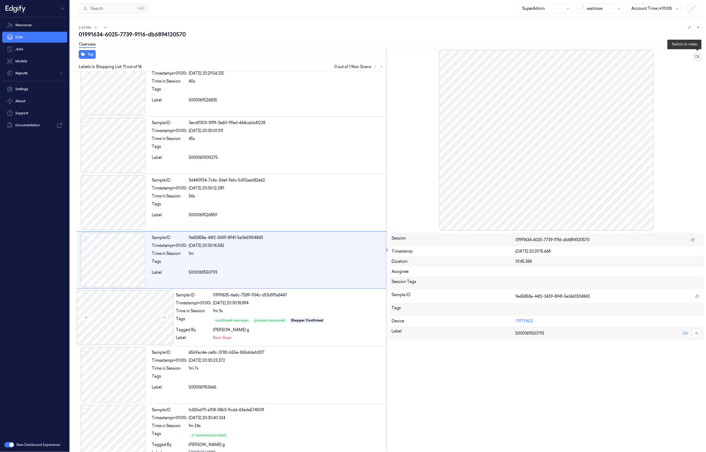
click at [700, 56] on button at bounding box center [697, 56] width 9 height 9
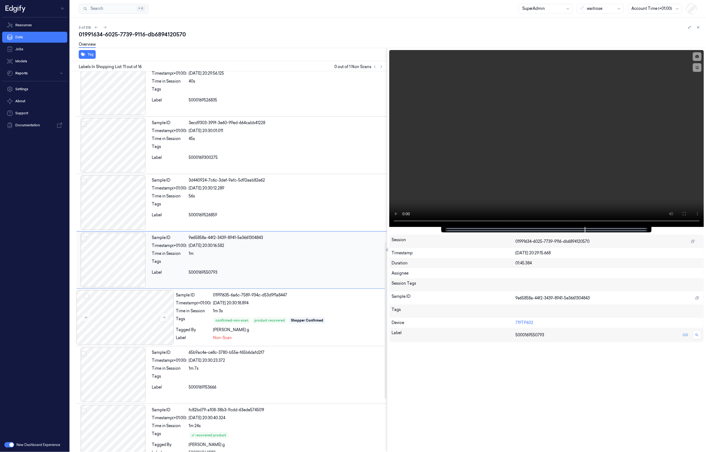
click at [299, 267] on div at bounding box center [287, 263] width 196 height 9
click at [285, 273] on div "5000169550793" at bounding box center [287, 273] width 196 height 6
click at [306, 212] on div "Sample ID 3d440924-7c6c-3def-9afc-5d92eab82e62 Timestamp (+01:00) 04/09/2025 20…" at bounding box center [268, 202] width 237 height 55
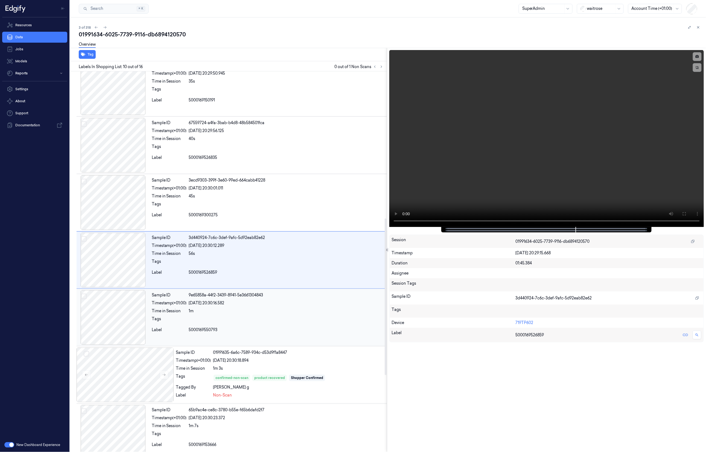
click at [289, 324] on div at bounding box center [287, 320] width 196 height 9
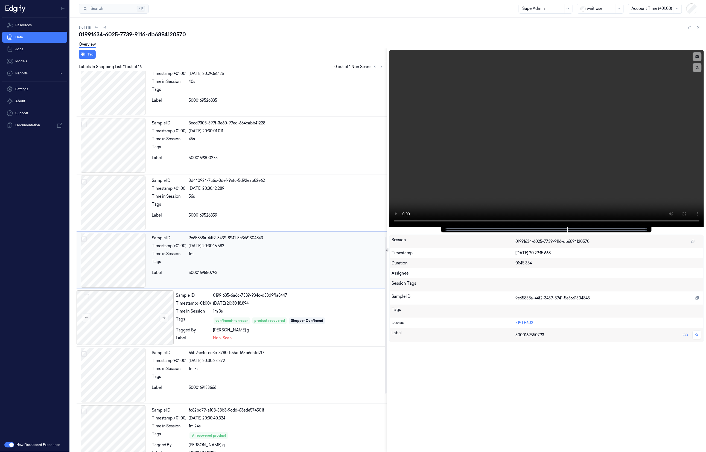
scroll to position [414, 0]
click at [309, 338] on div "Non-Scan" at bounding box center [299, 338] width 172 height 6
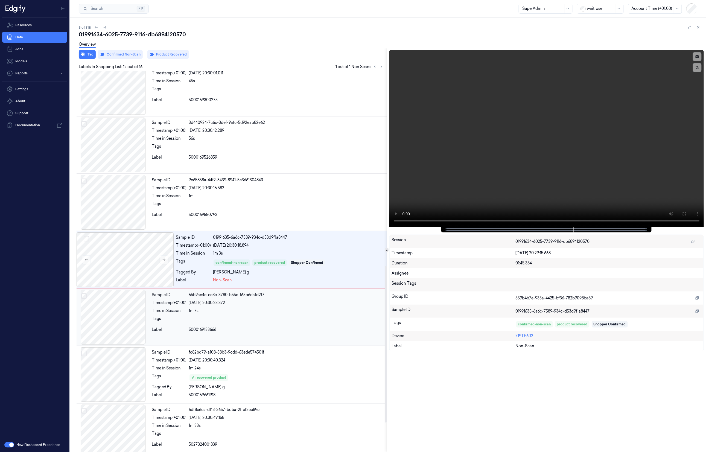
click at [274, 322] on div at bounding box center [287, 320] width 196 height 9
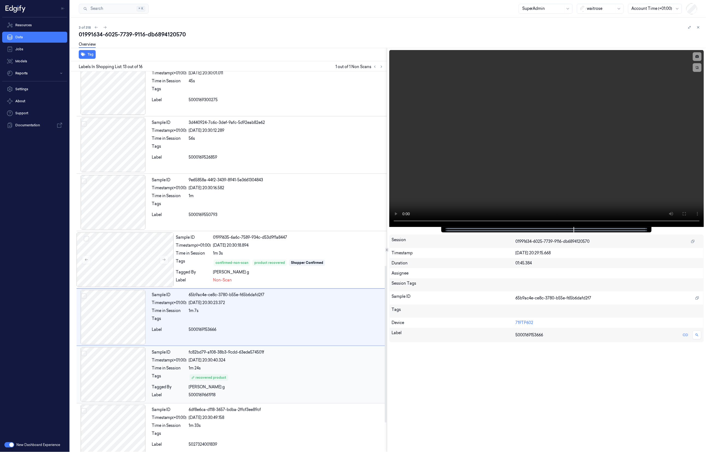
scroll to position [529, 0]
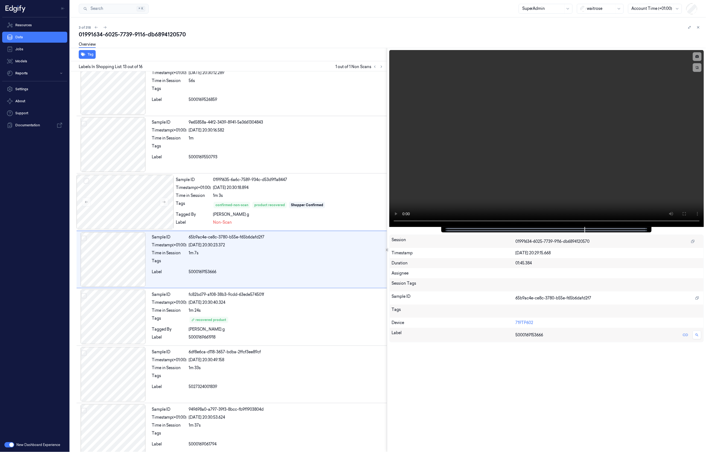
click at [10, 443] on button "button" at bounding box center [9, 444] width 10 height 5
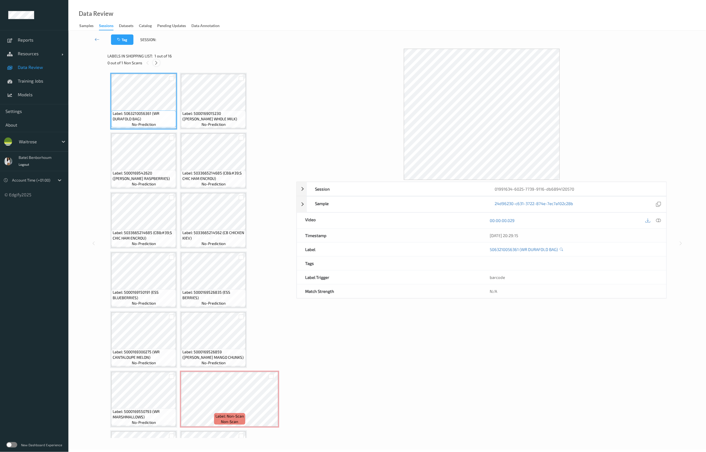
click at [156, 63] on icon at bounding box center [156, 62] width 5 height 5
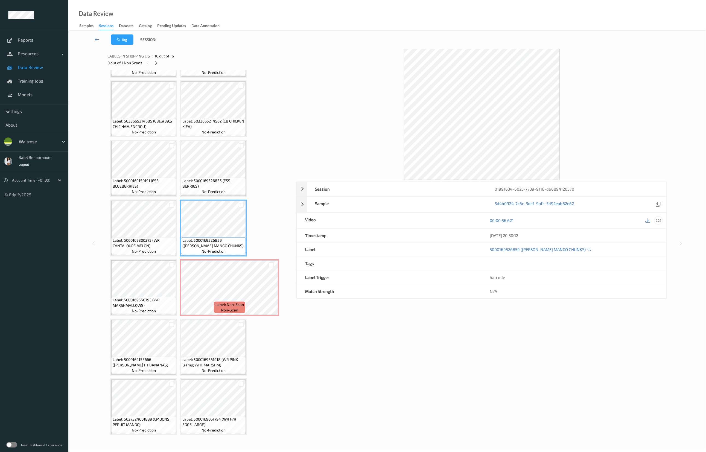
click at [659, 222] on icon at bounding box center [658, 220] width 5 height 5
